Goal: Find specific page/section: Find specific page/section

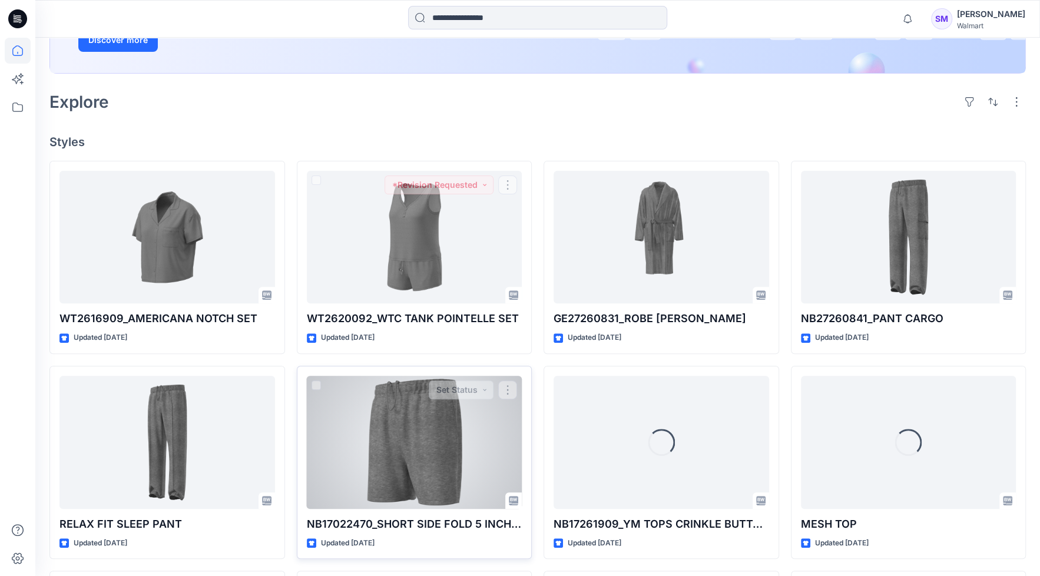
scroll to position [294, 0]
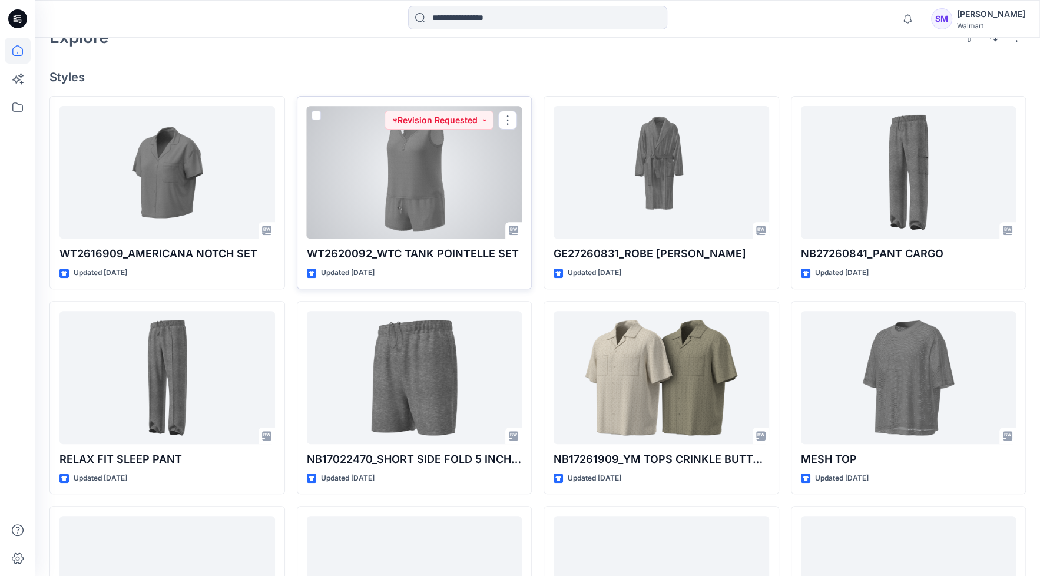
click at [412, 223] on div at bounding box center [414, 172] width 215 height 133
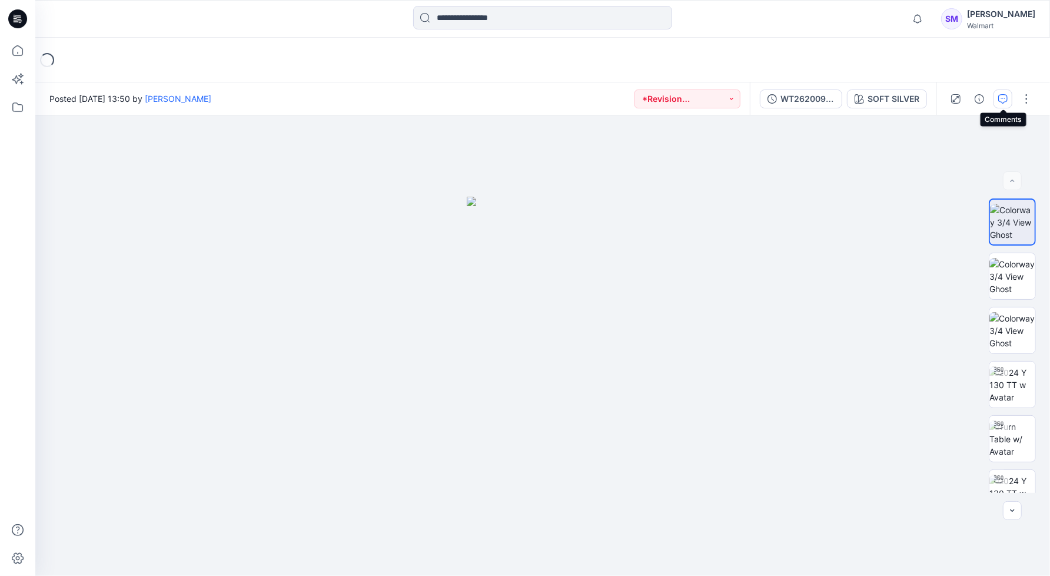
click at [1003, 95] on icon "button" at bounding box center [1003, 98] width 9 height 9
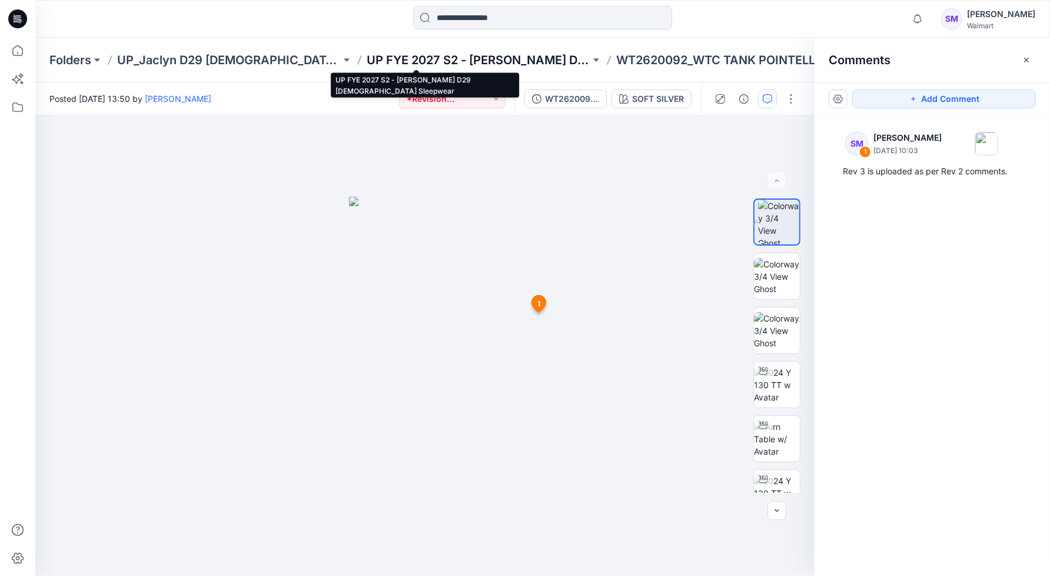
click at [418, 56] on p "UP FYE 2027 S2 - Jaclyn D29 Ladies Sleepwear" at bounding box center [479, 60] width 224 height 16
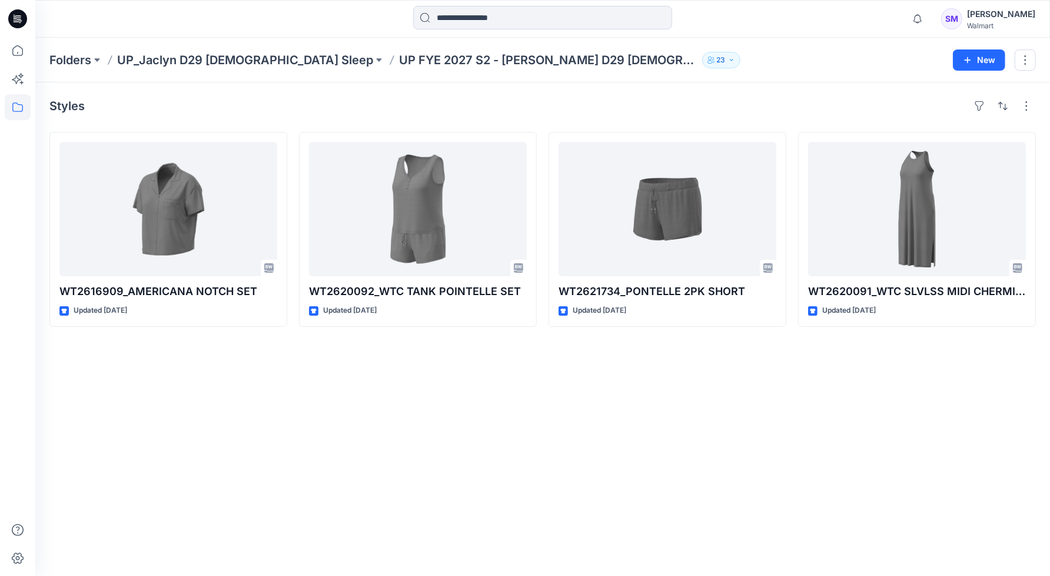
click at [633, 480] on div "Styles WT2616909_AMERICANA NOTCH SET Updated 6 days ago WT2620092_WTC TANK POIN…" at bounding box center [542, 328] width 1015 height 493
